Goal: Find specific page/section

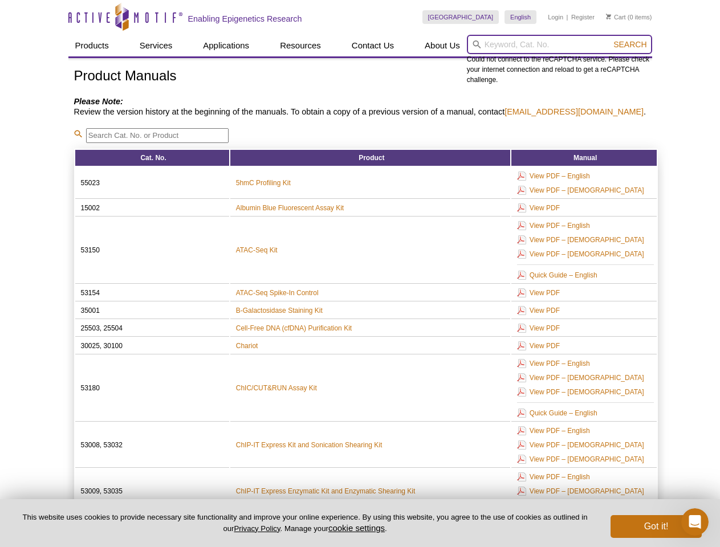
click at [559, 44] on input "search" at bounding box center [559, 44] width 185 height 19
click at [630, 44] on span "Search" at bounding box center [630, 44] width 33 height 9
click at [359, 528] on button "cookie settings" at bounding box center [356, 528] width 56 height 10
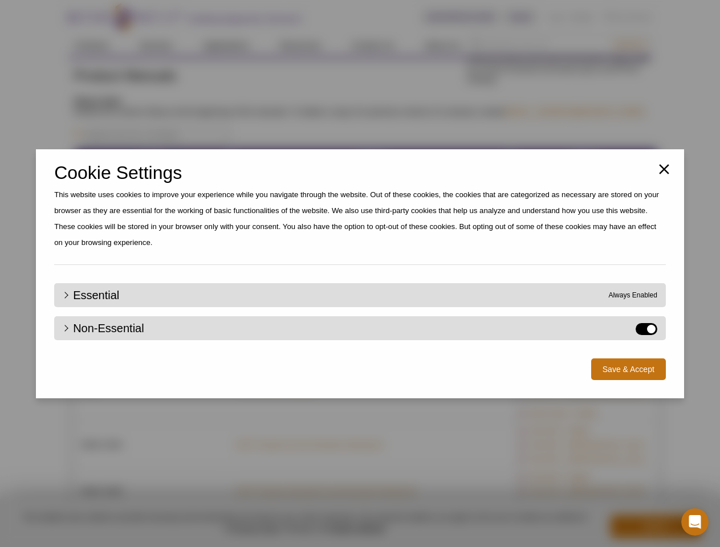
click at [656, 527] on div "Close Cookie Settings This website uses cookies to improve your experience whil…" at bounding box center [360, 273] width 720 height 547
click at [695, 522] on icon "Open Intercom Messenger" at bounding box center [695, 522] width 19 height 19
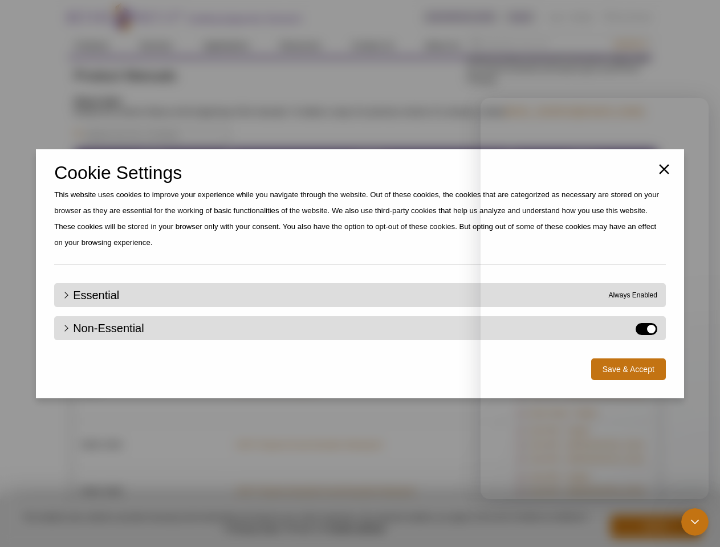
click at [630, 44] on div "Close Cookie Settings This website uses cookies to improve your experience whil…" at bounding box center [360, 273] width 720 height 547
